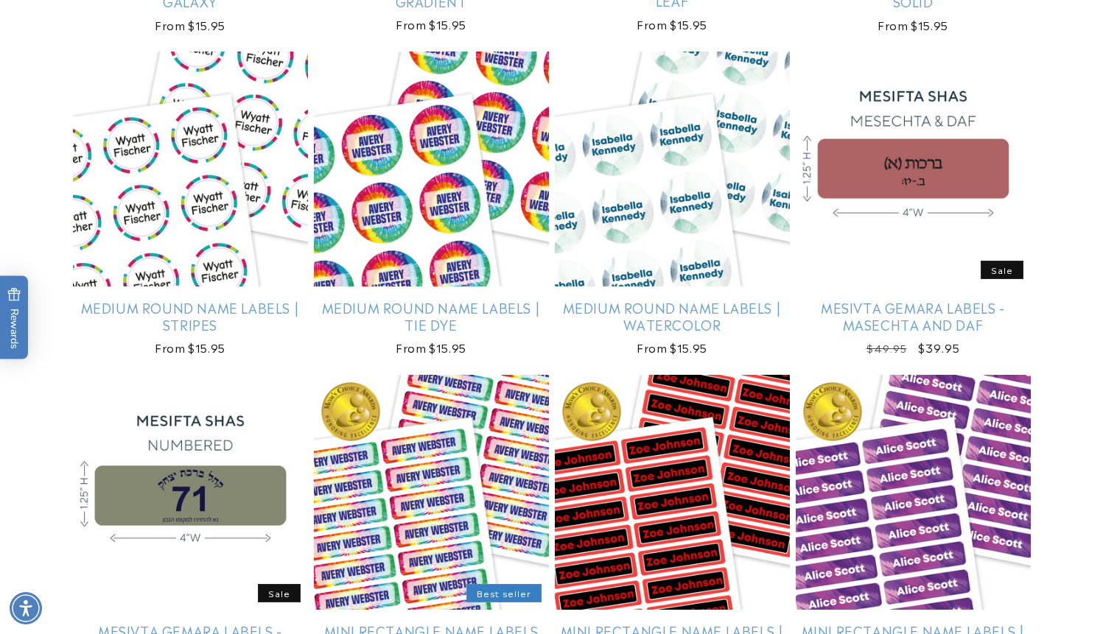
scroll to position [3289, 0]
